Goal: Task Accomplishment & Management: Use online tool/utility

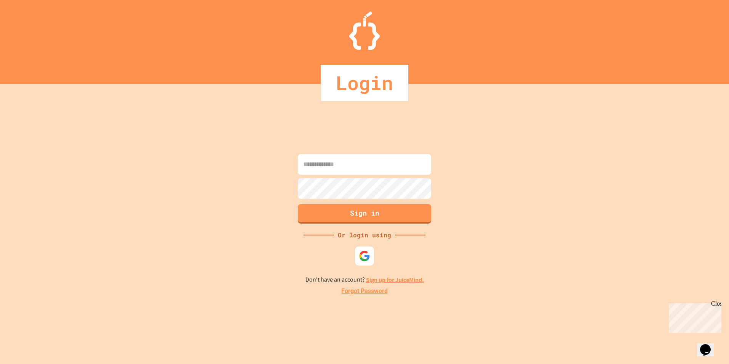
click at [393, 175] on div at bounding box center [364, 176] width 137 height 2
click at [361, 254] on img at bounding box center [365, 256] width 13 height 13
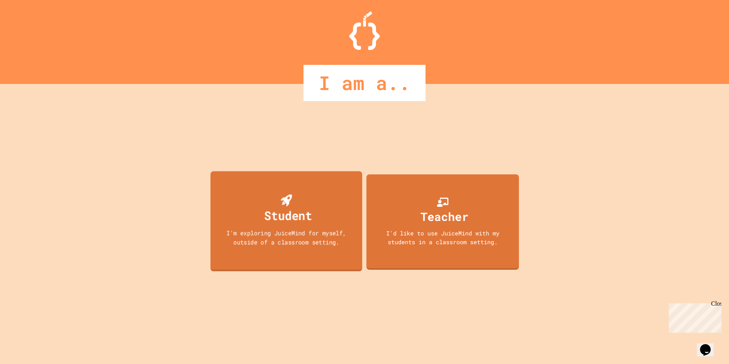
click at [287, 216] on div "Student" at bounding box center [288, 215] width 48 height 18
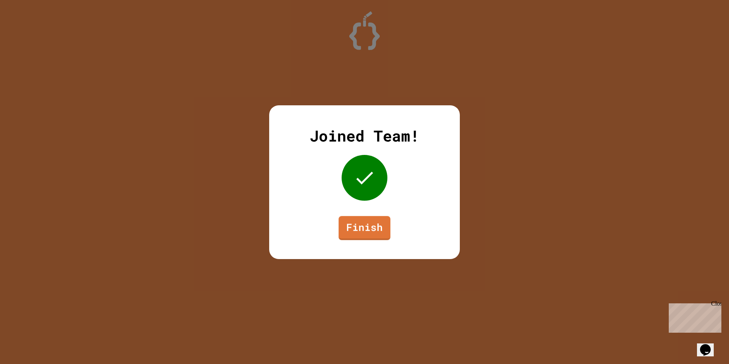
click at [361, 172] on icon at bounding box center [364, 177] width 23 height 23
click at [364, 224] on link "Finish" at bounding box center [365, 226] width 52 height 25
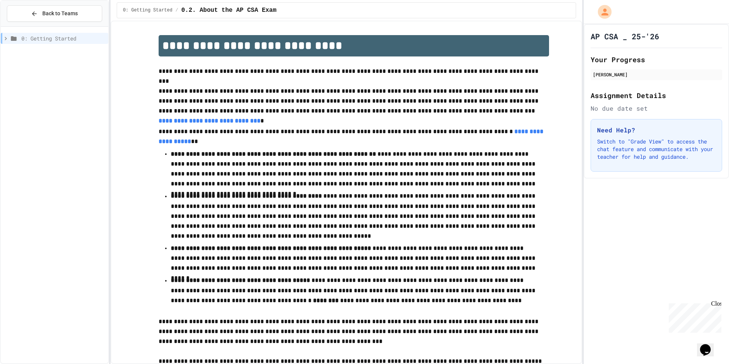
click at [69, 154] on div "0: Getting Started" at bounding box center [55, 195] width 108 height 330
